Goal: Task Accomplishment & Management: Manage account settings

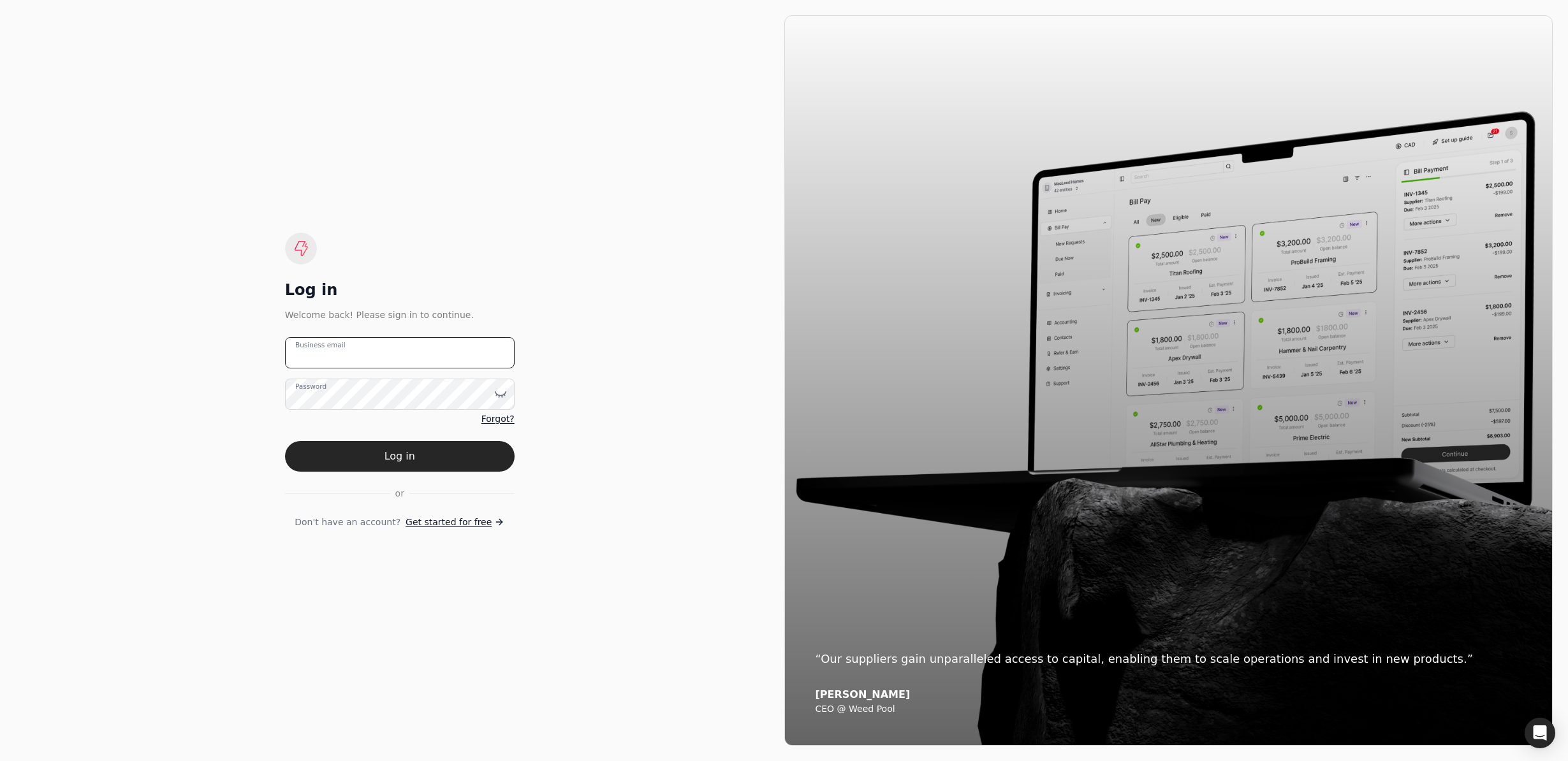
click at [420, 354] on email "Business email" at bounding box center [399, 353] width 229 height 32
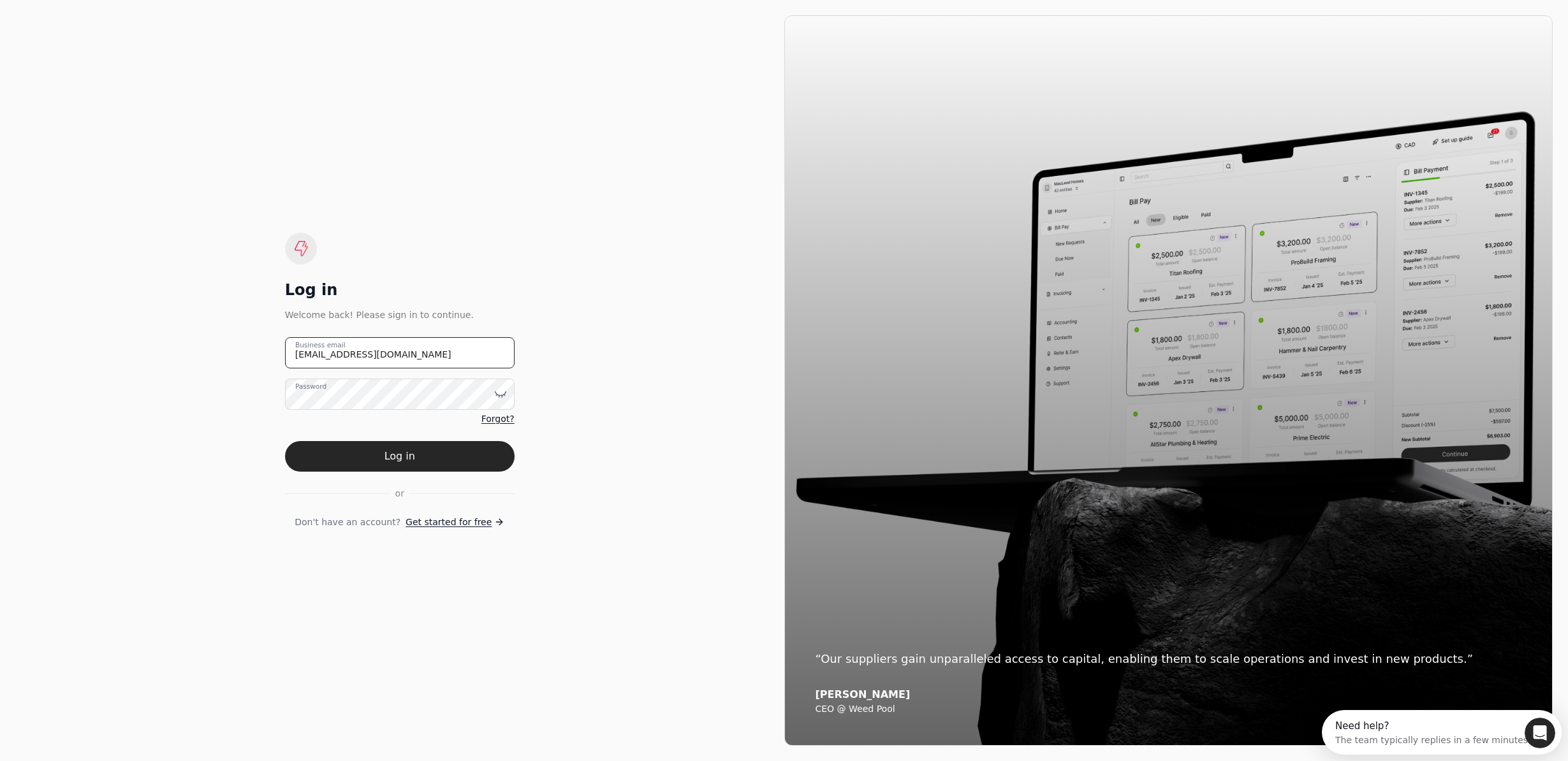
type email "[EMAIL_ADDRESS][DOMAIN_NAME]"
drag, startPoint x: 422, startPoint y: 452, endPoint x: 452, endPoint y: 446, distance: 30.6
click at [423, 452] on button "Log in" at bounding box center [399, 456] width 229 height 31
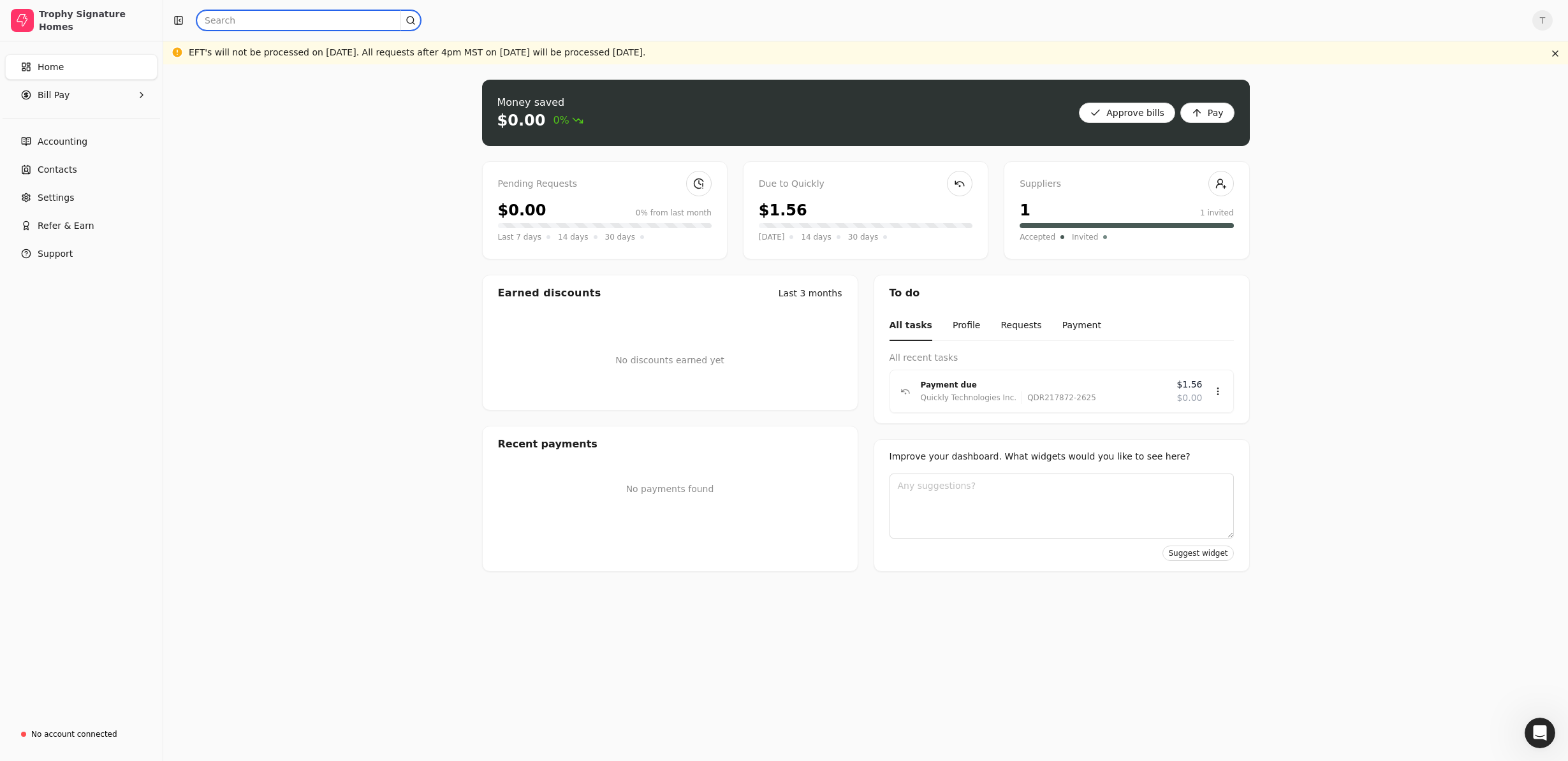
click at [324, 23] on input "text" at bounding box center [309, 20] width 224 height 20
type input "quickly"
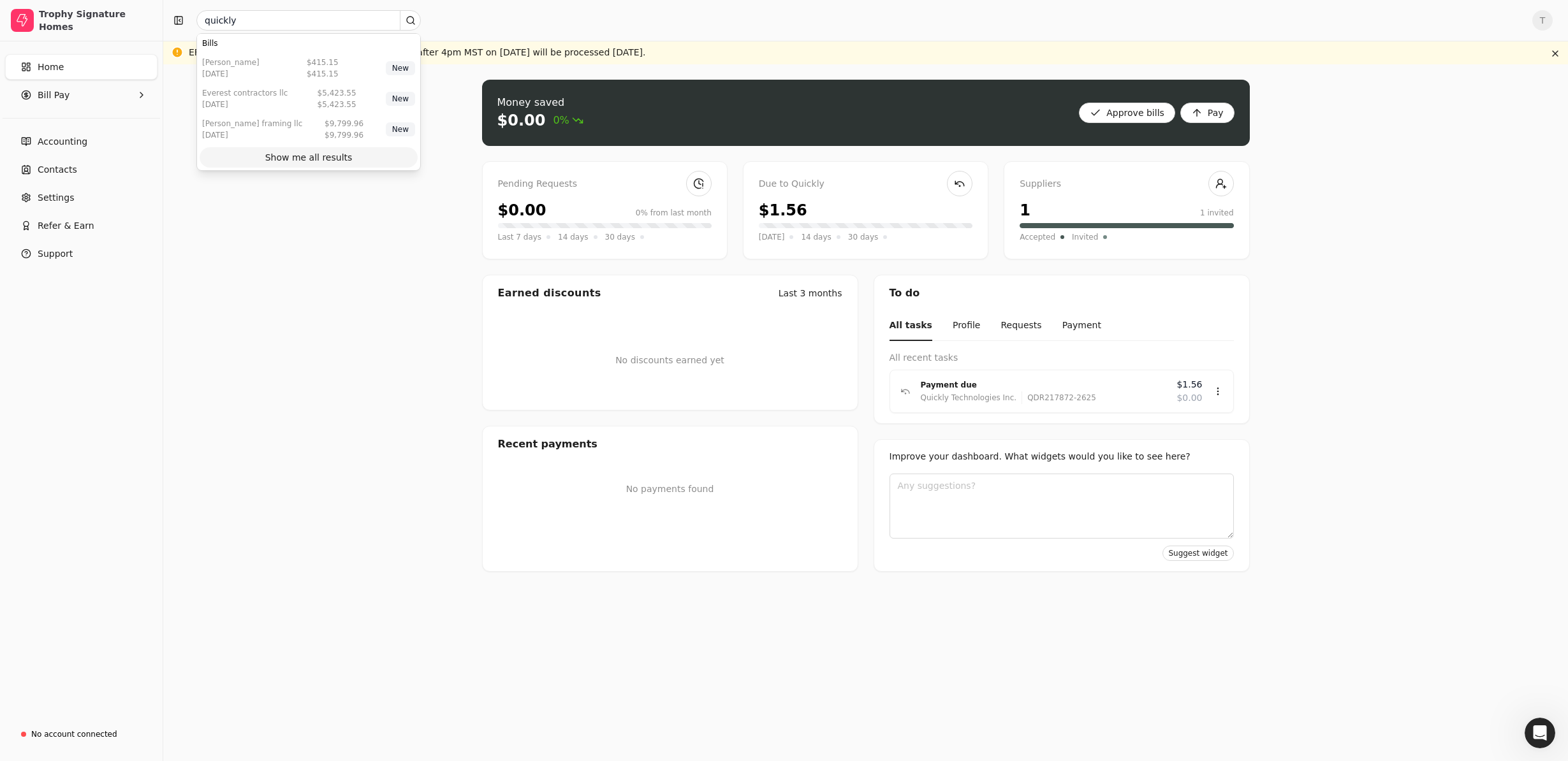
click at [318, 159] on div "Show me all results" at bounding box center [309, 157] width 87 height 13
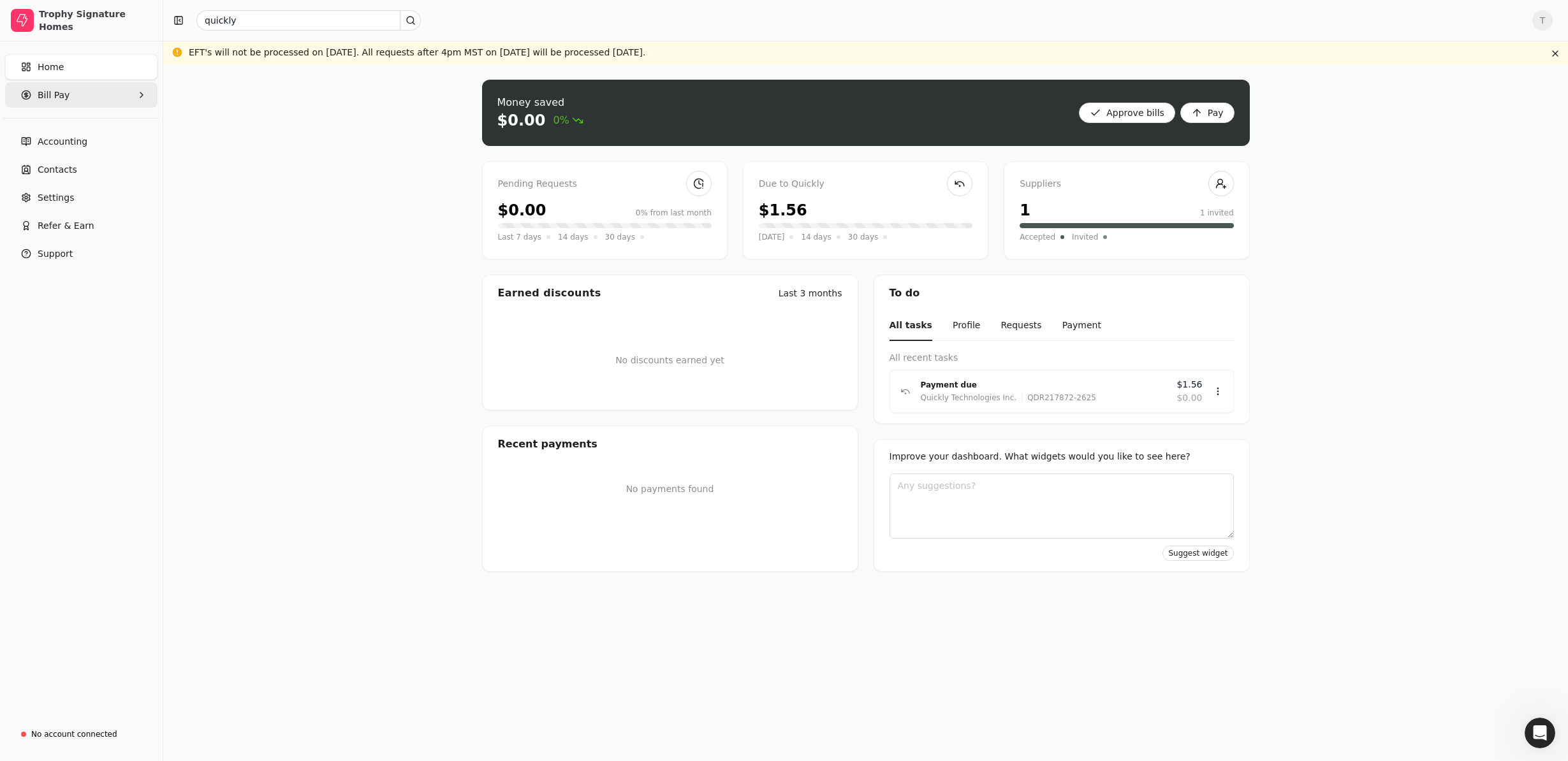
click at [76, 98] on Pay "Bill Pay" at bounding box center [81, 95] width 152 height 25
click at [67, 129] on span "All Bills" at bounding box center [54, 126] width 32 height 13
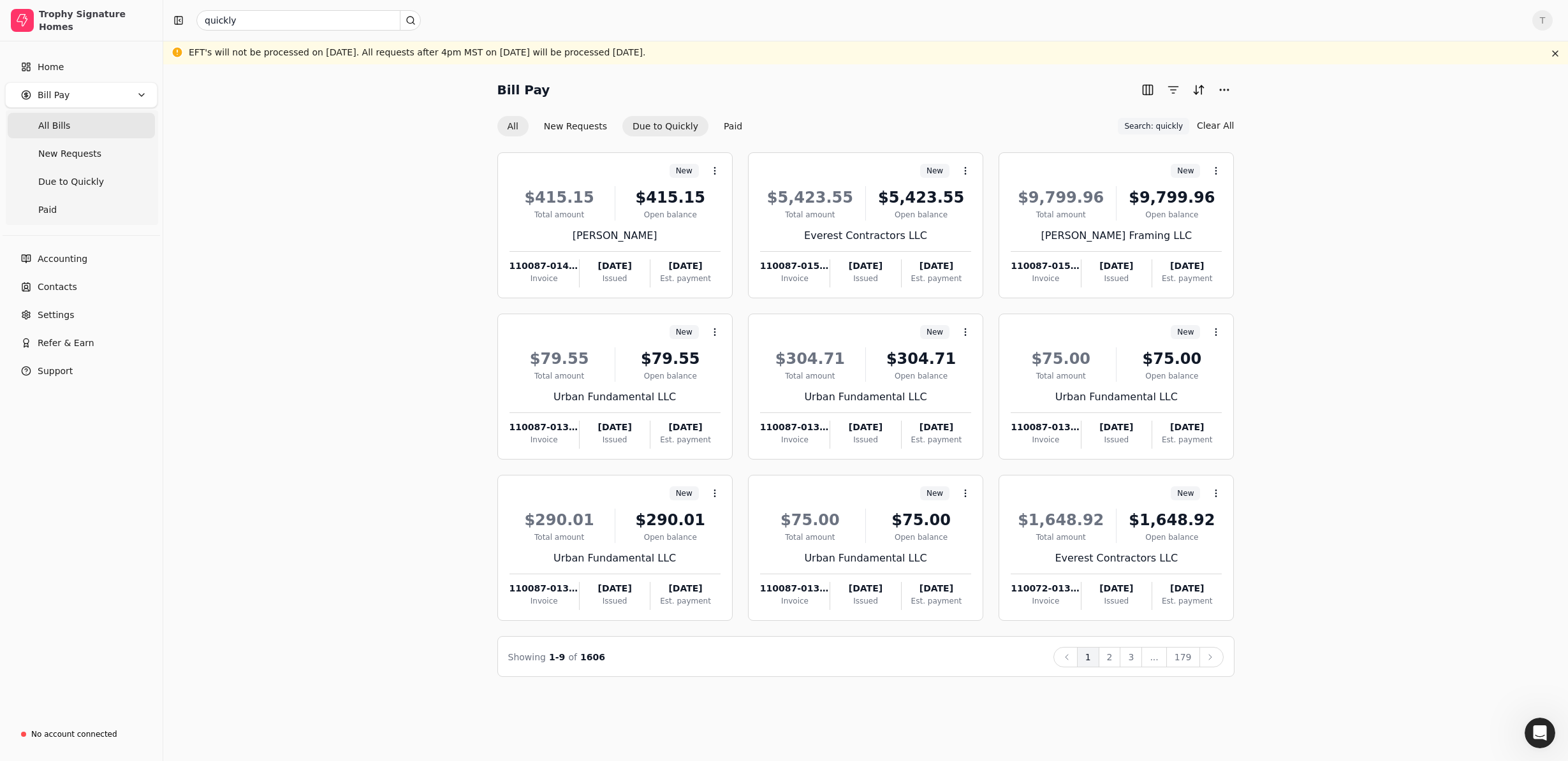
click at [664, 128] on button "Due to Quickly" at bounding box center [665, 126] width 86 height 20
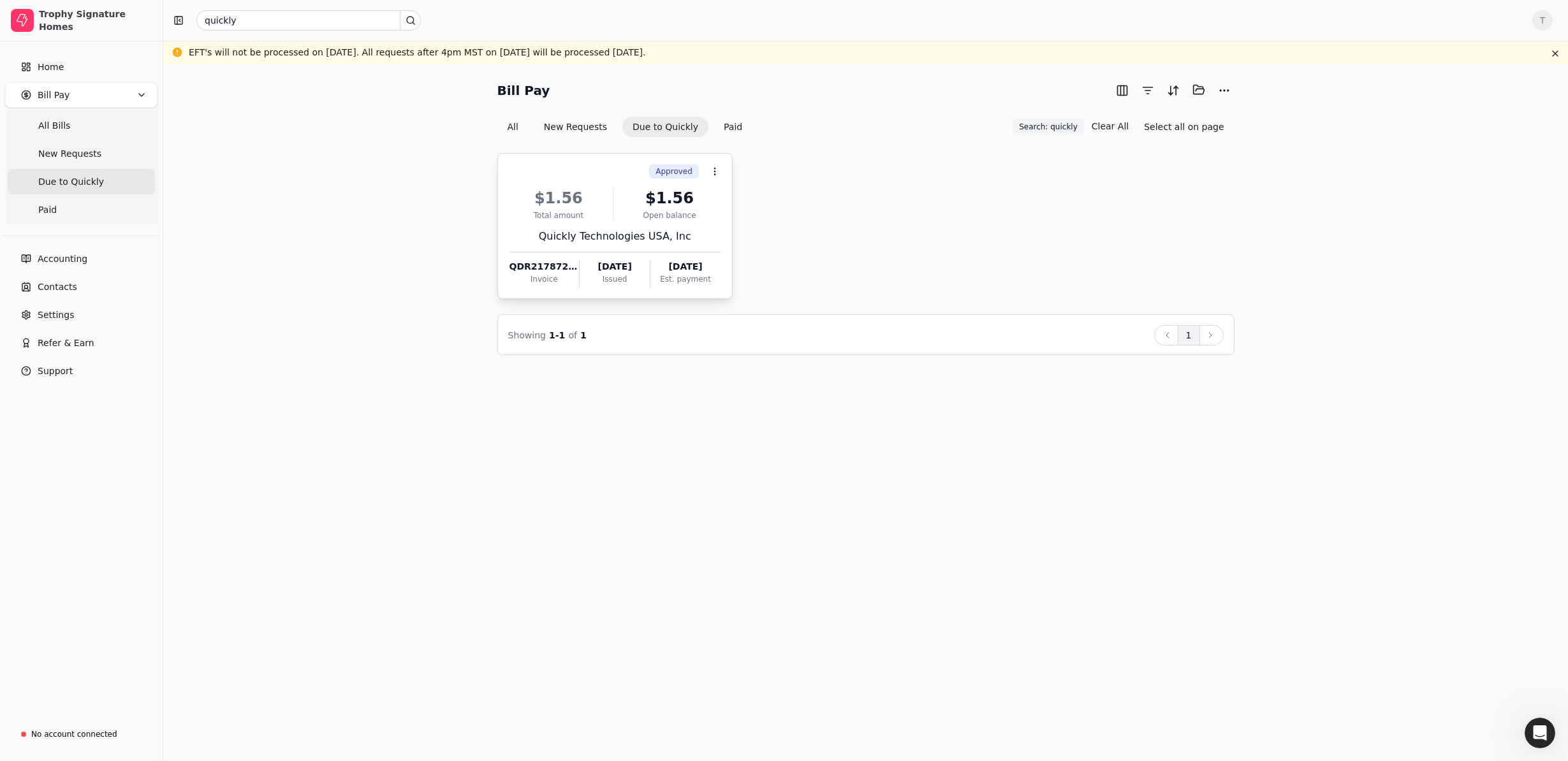
click at [642, 214] on div "Open balance" at bounding box center [670, 215] width 102 height 11
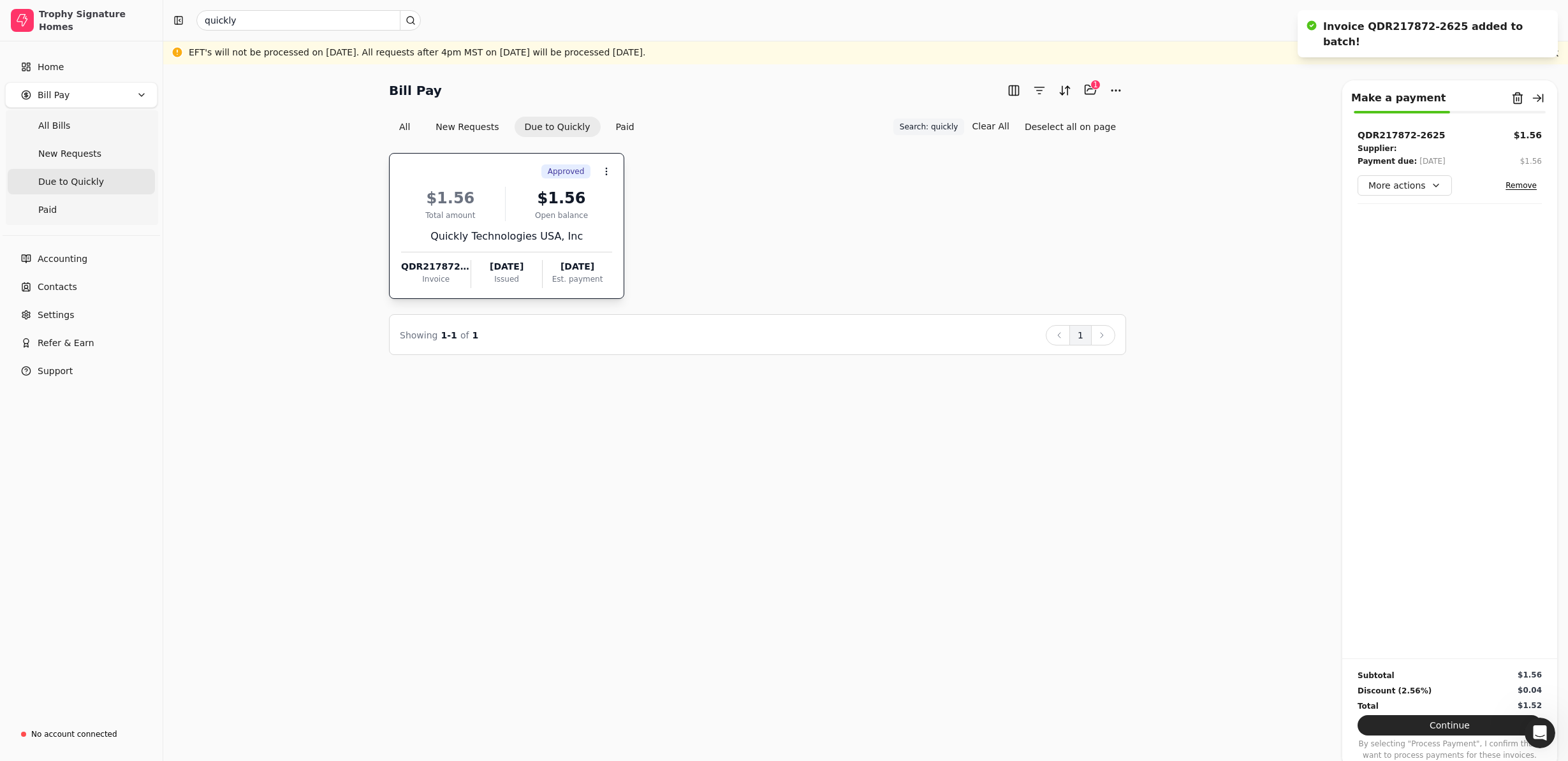
click at [545, 213] on div "Open balance" at bounding box center [562, 215] width 102 height 11
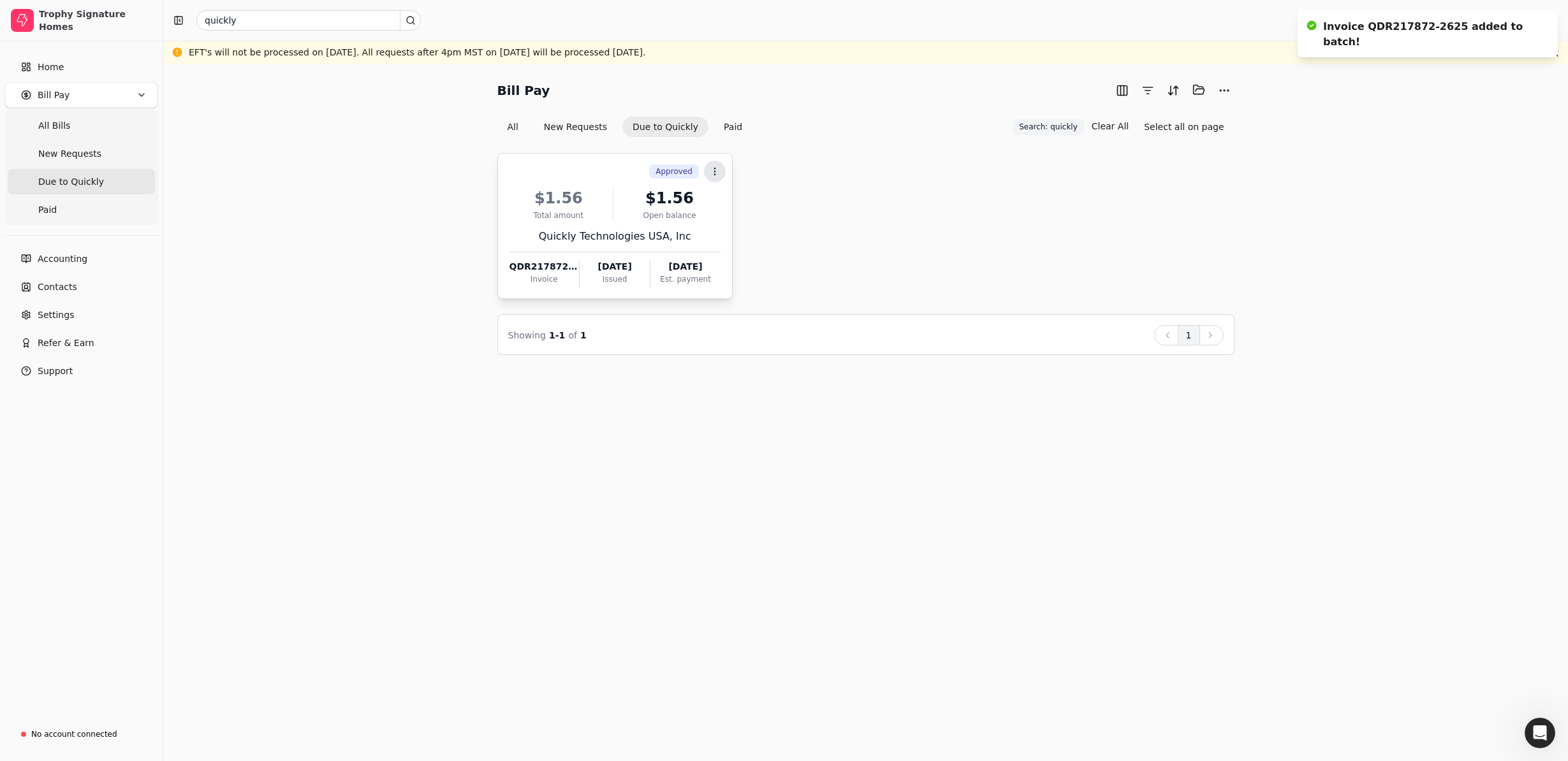
click at [716, 170] on icon at bounding box center [715, 171] width 11 height 11
click at [736, 204] on span "Open" at bounding box center [735, 202] width 24 height 13
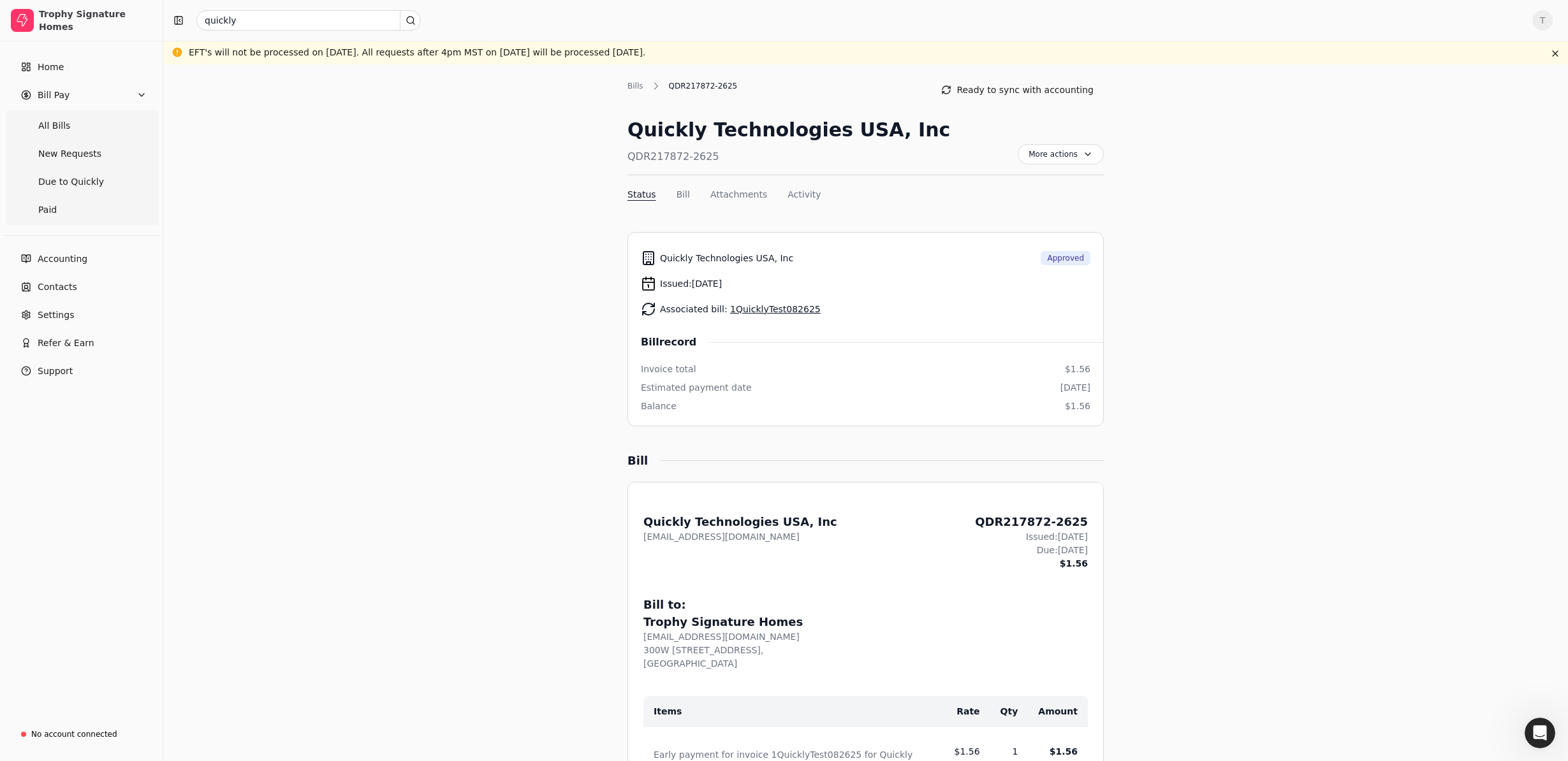
click at [787, 308] on link "1QuicklyTest082625" at bounding box center [775, 309] width 91 height 11
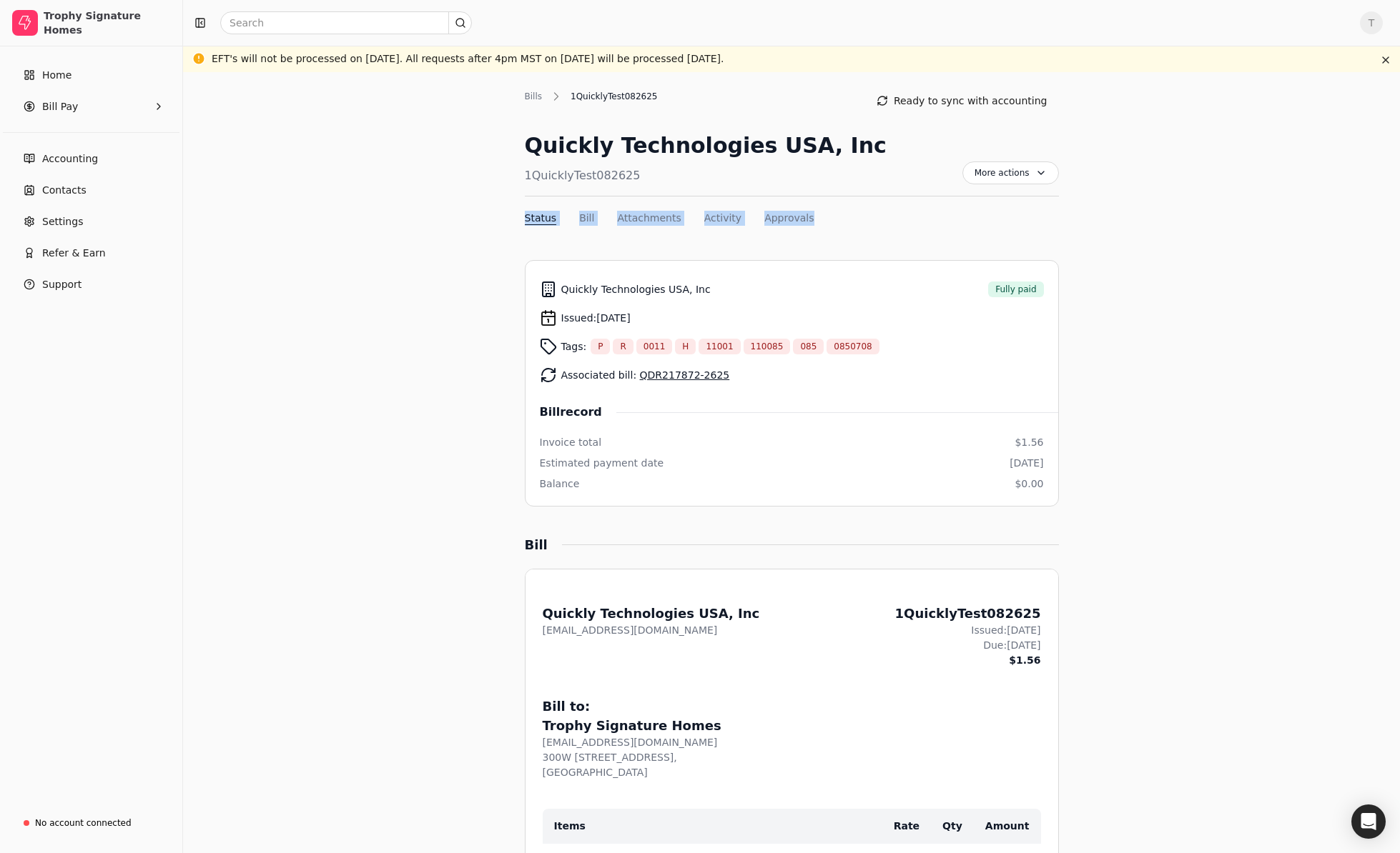
drag, startPoint x: 1399, startPoint y: 193, endPoint x: 1280, endPoint y: 233, distance: 125.5
drag, startPoint x: 1398, startPoint y: 168, endPoint x: 1325, endPoint y: 171, distance: 73.1
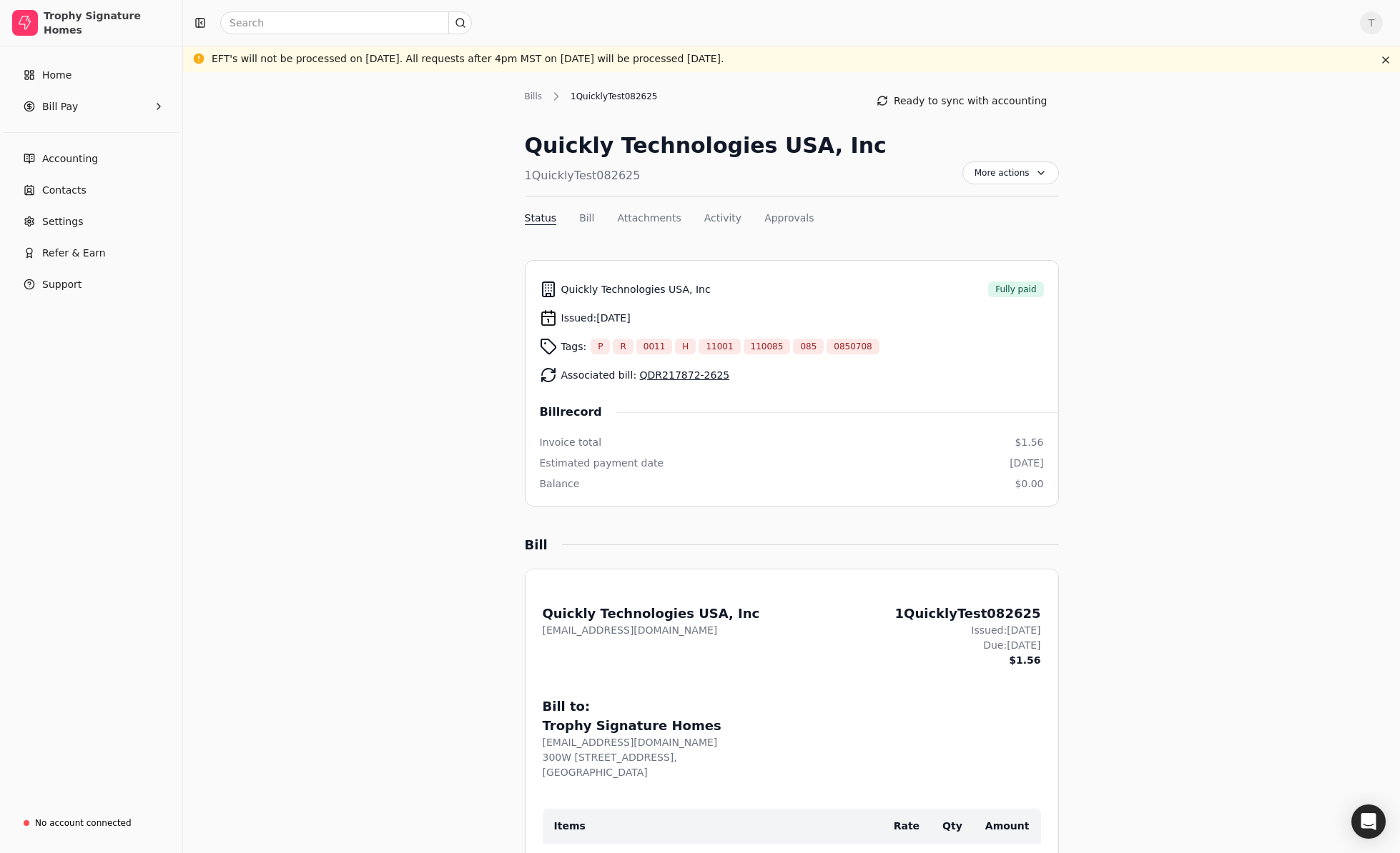
drag, startPoint x: 1399, startPoint y: 174, endPoint x: 1372, endPoint y: 181, distance: 27.9
